Goal: Find specific page/section: Find specific page/section

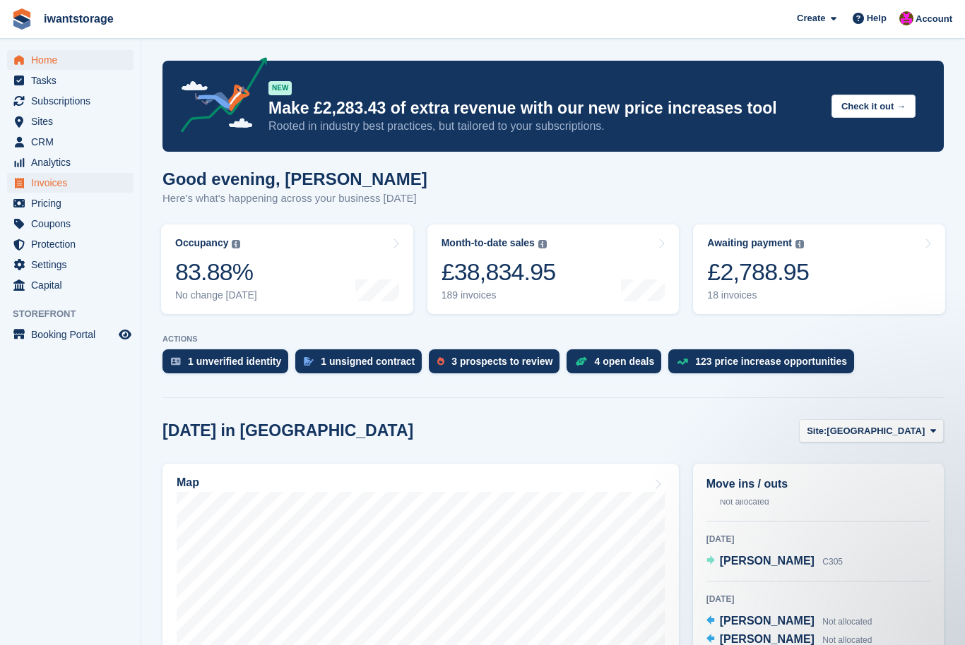
click at [36, 184] on span "Invoices" at bounding box center [73, 183] width 85 height 20
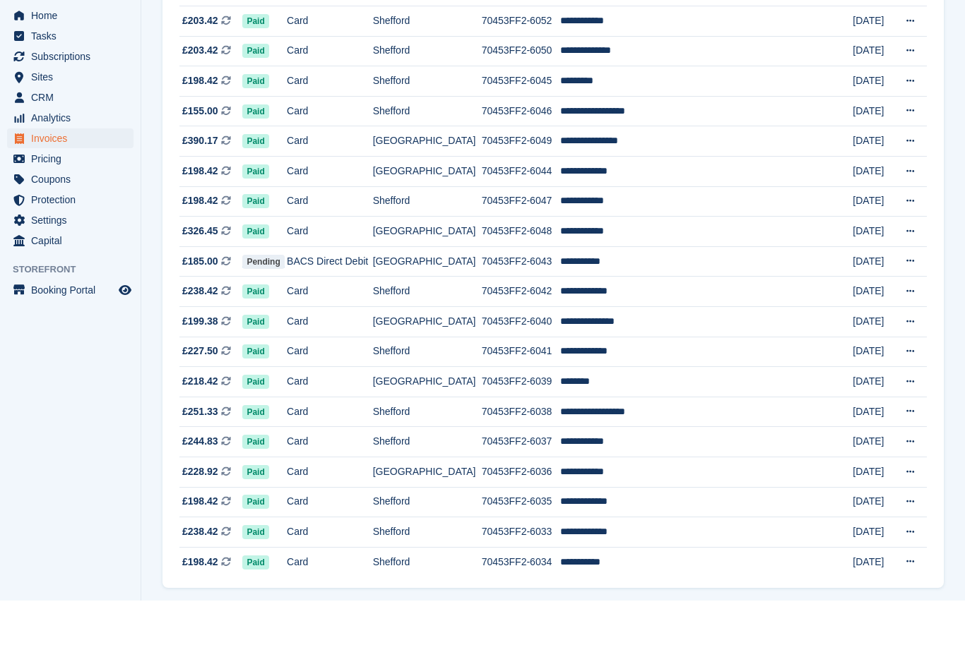
scroll to position [1119, 0]
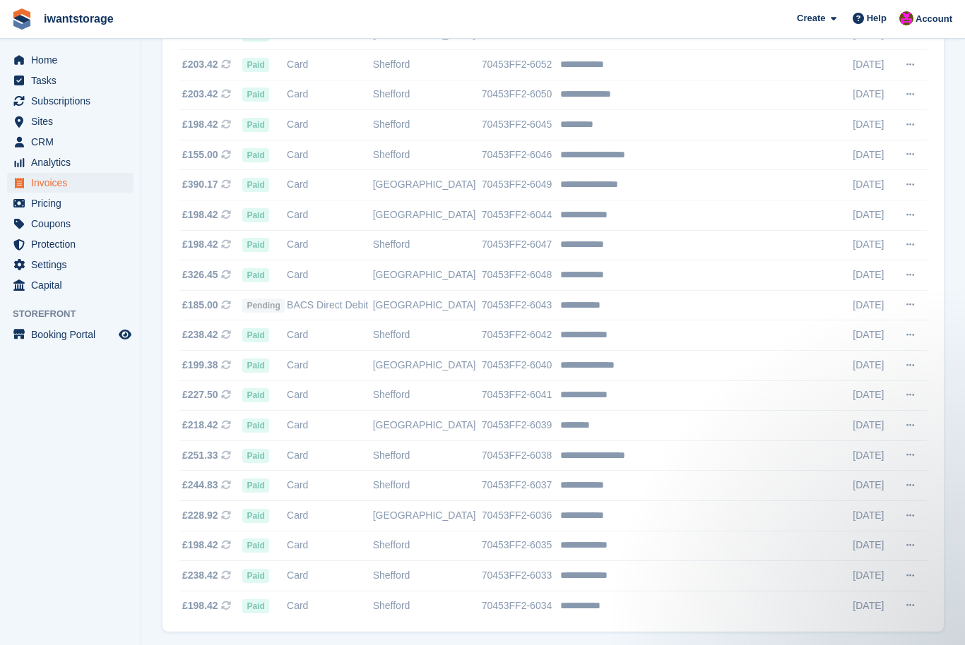
scroll to position [1119, 0]
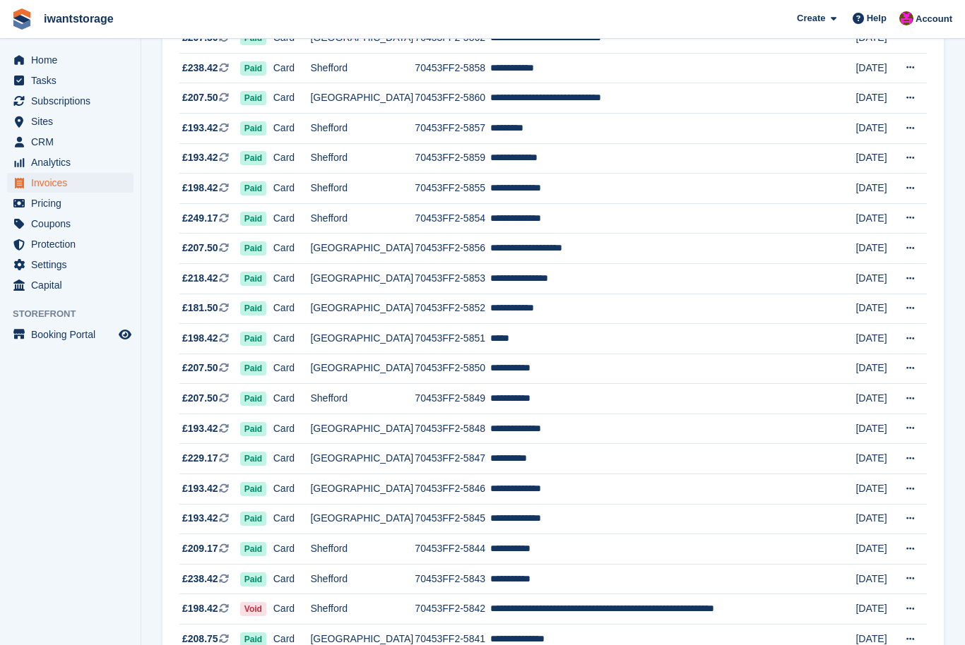
scroll to position [1119, 0]
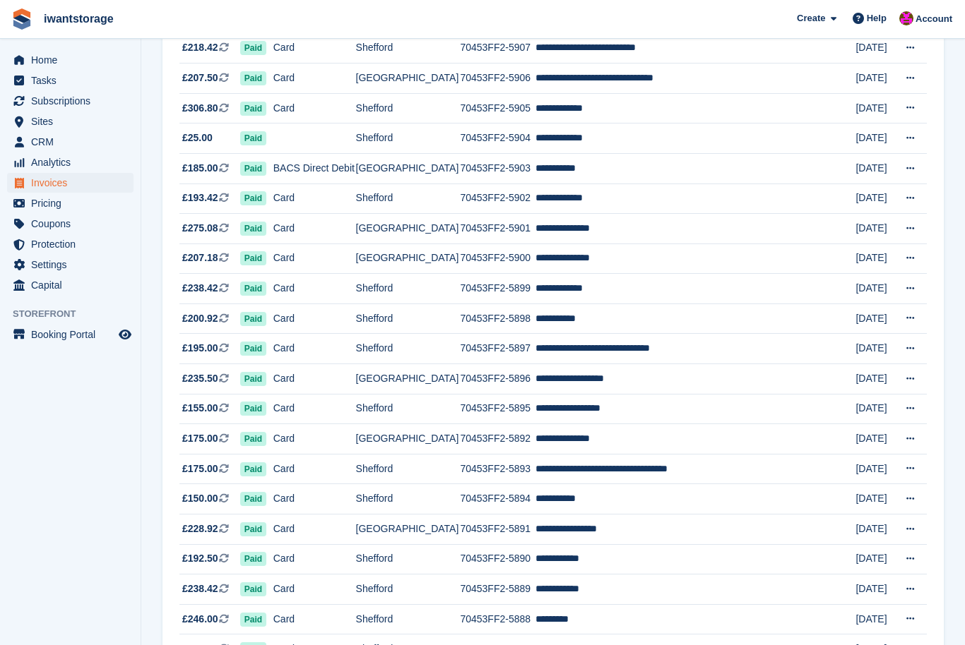
scroll to position [955, 0]
click at [864, 625] on td "31 Aug" at bounding box center [875, 620] width 41 height 30
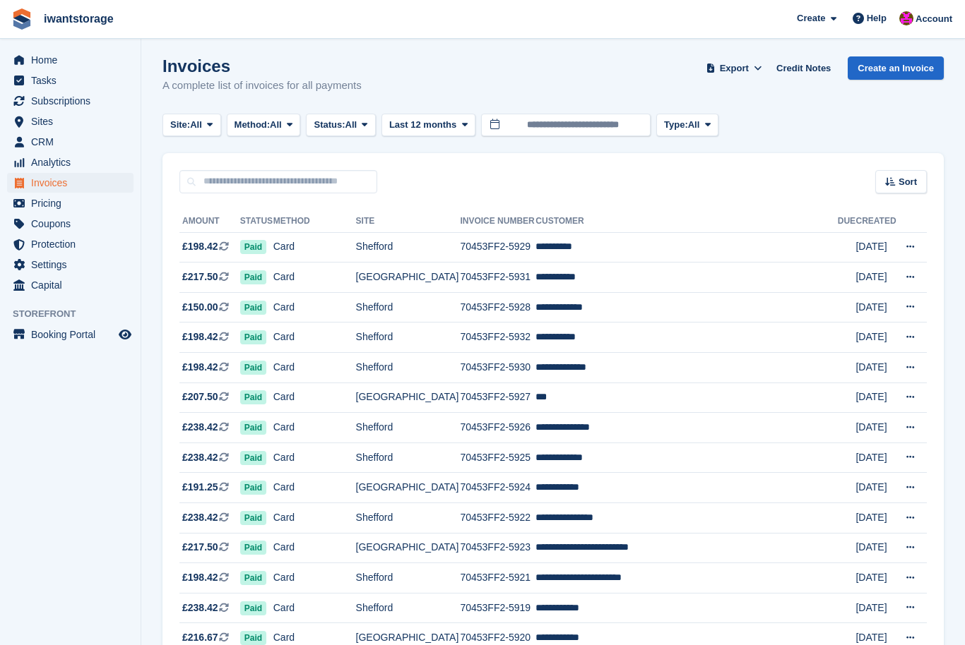
scroll to position [0, 0]
